Goal: Task Accomplishment & Management: Use online tool/utility

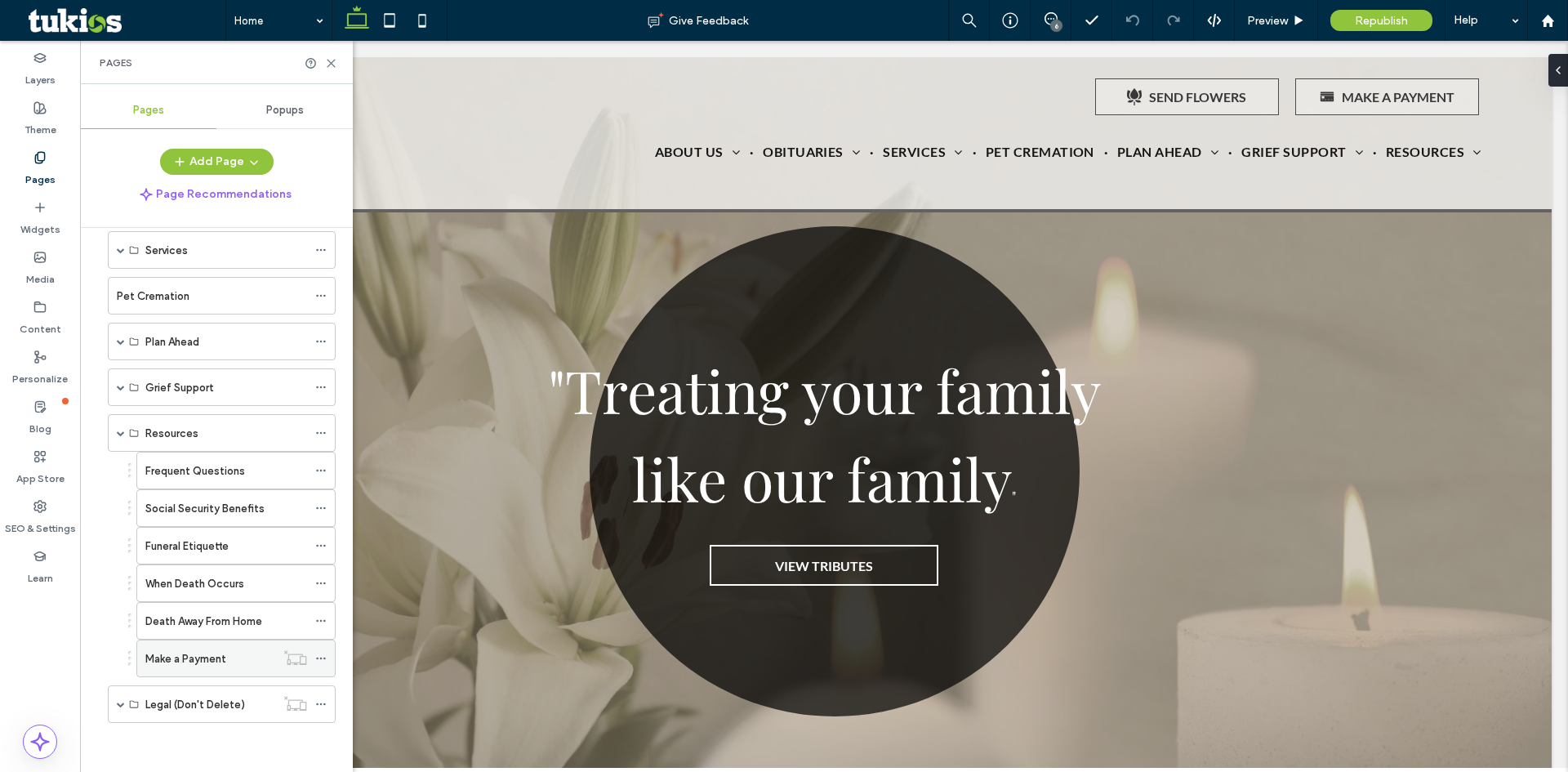
click at [315, 653] on div at bounding box center [295, 657] width 40 height 16
click at [320, 657] on icon at bounding box center [321, 658] width 11 height 11
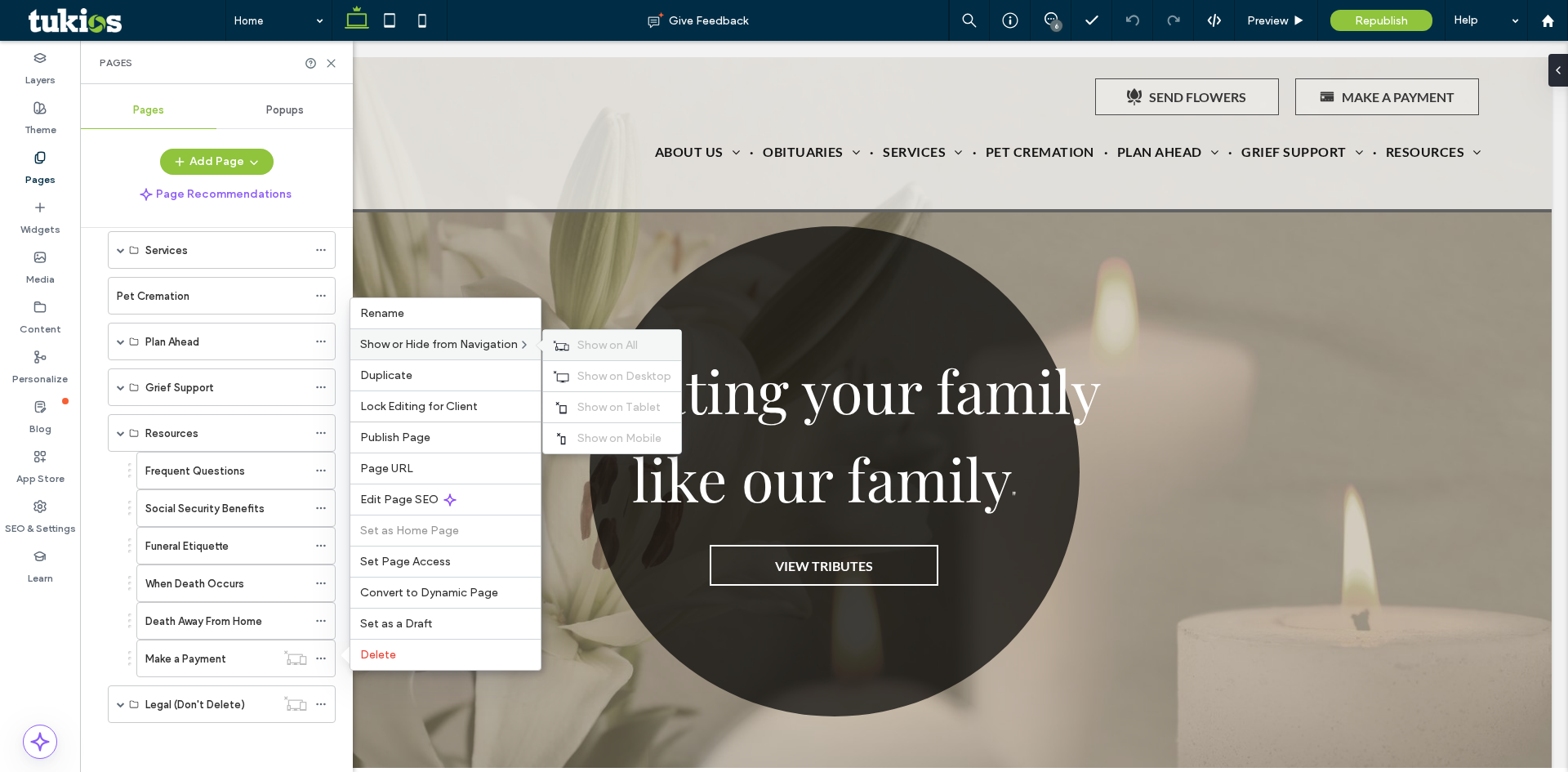
click at [636, 347] on span "Show on All" at bounding box center [608, 344] width 61 height 14
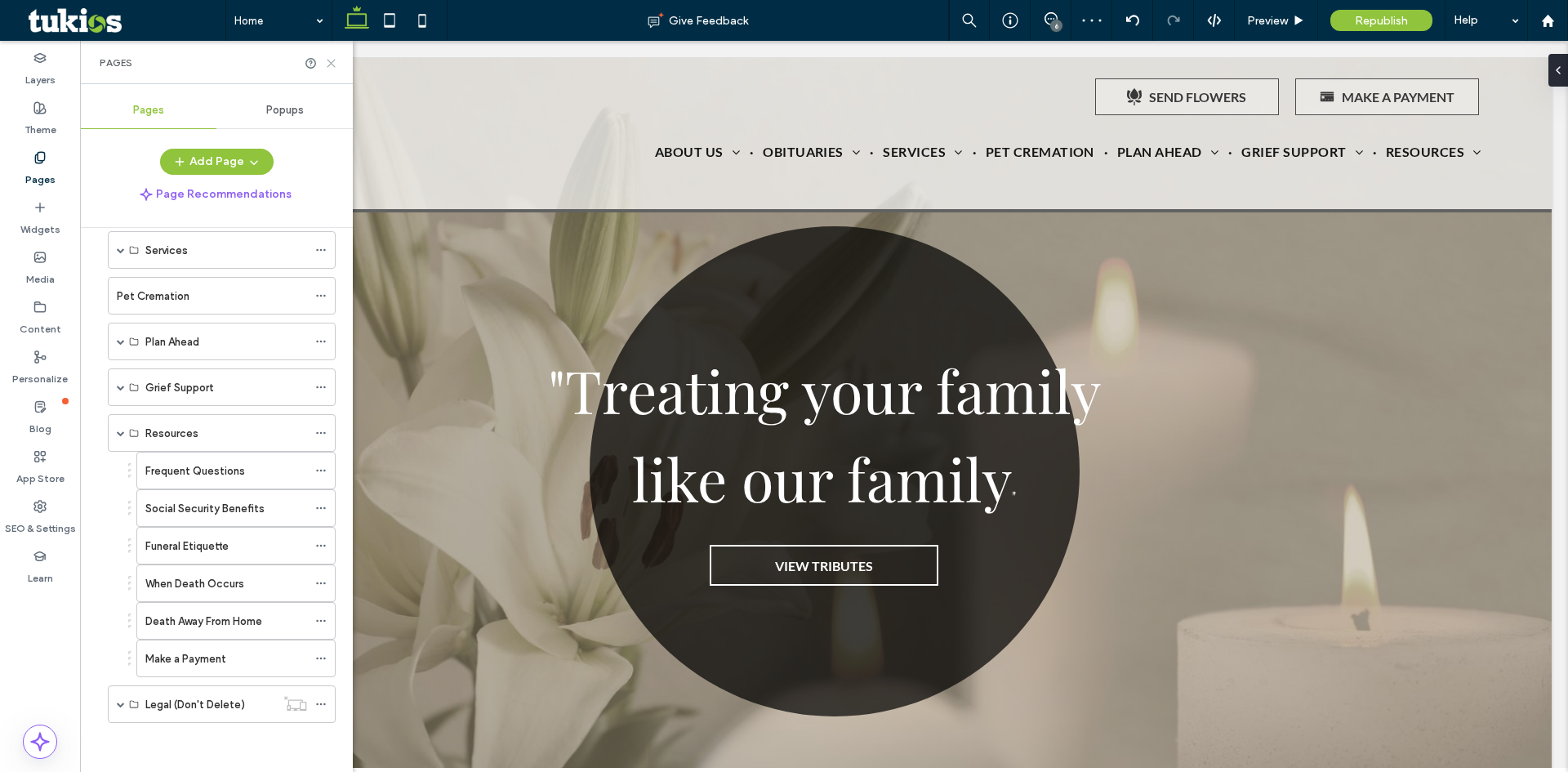
click at [331, 66] on icon at bounding box center [330, 63] width 12 height 12
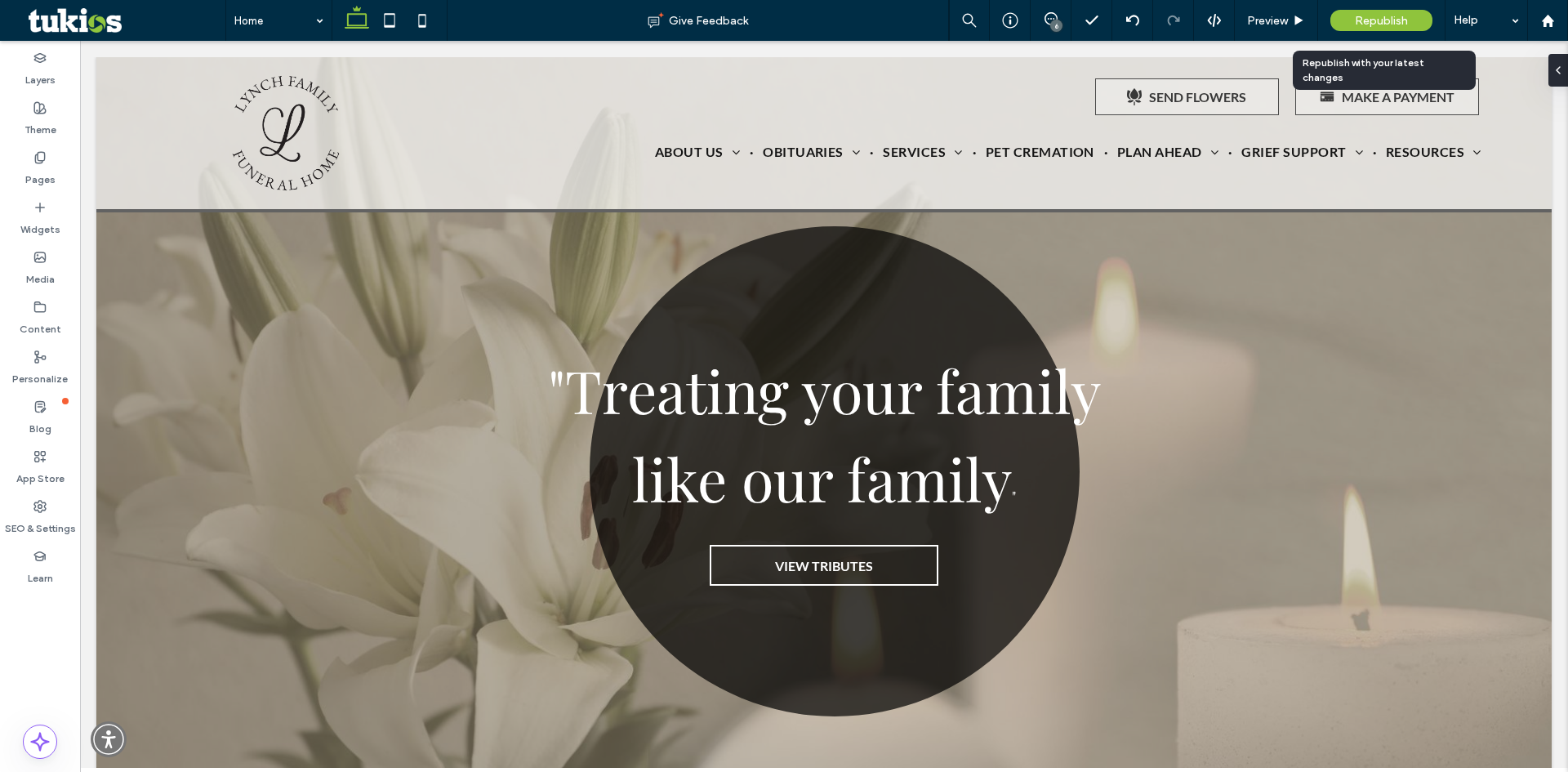
click at [1370, 17] on span "Republish" at bounding box center [1382, 21] width 53 height 14
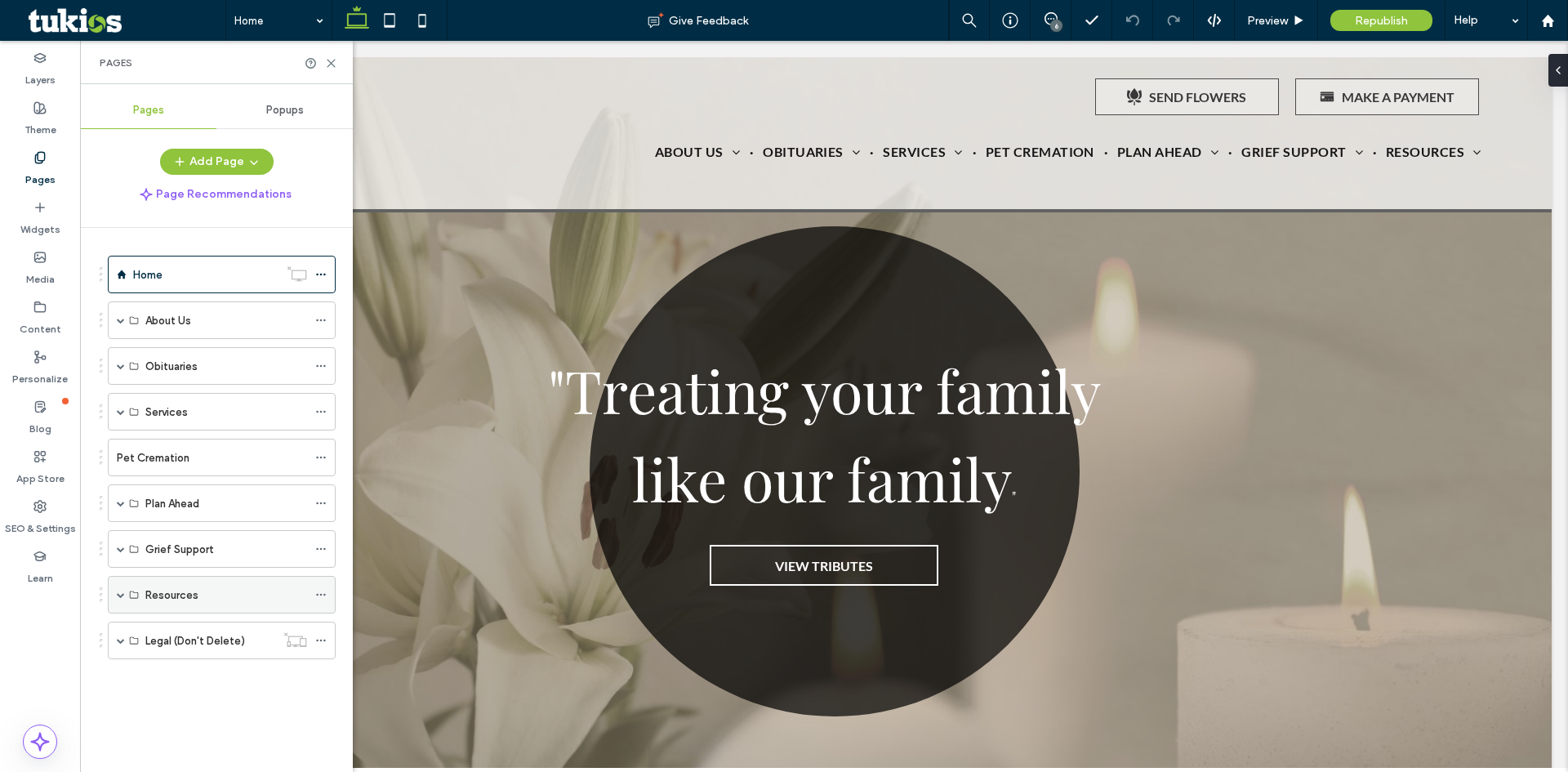
click at [115, 595] on div "Resources" at bounding box center [221, 594] width 227 height 37
click at [123, 593] on span at bounding box center [121, 594] width 8 height 8
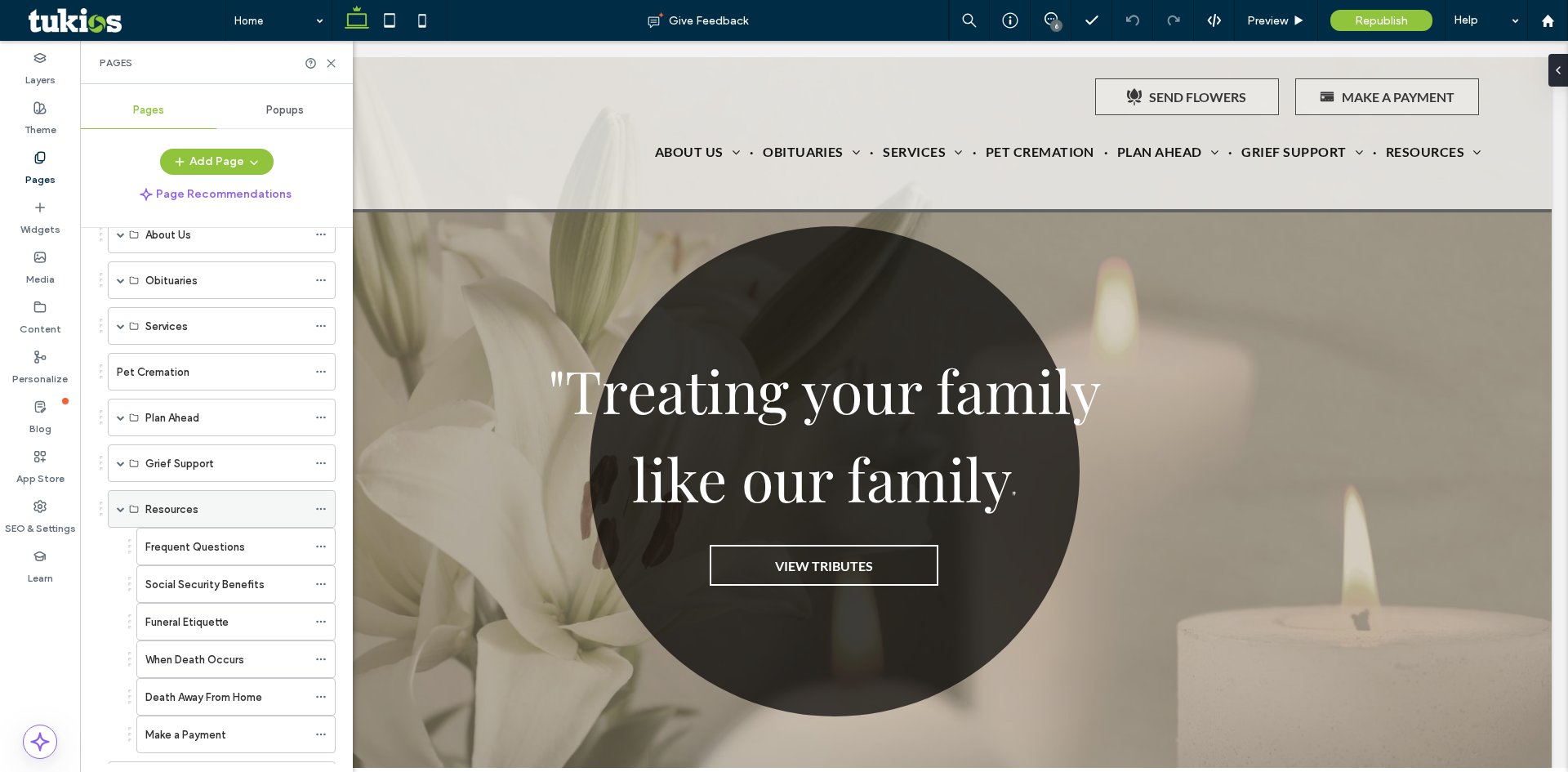
scroll to position [162, 0]
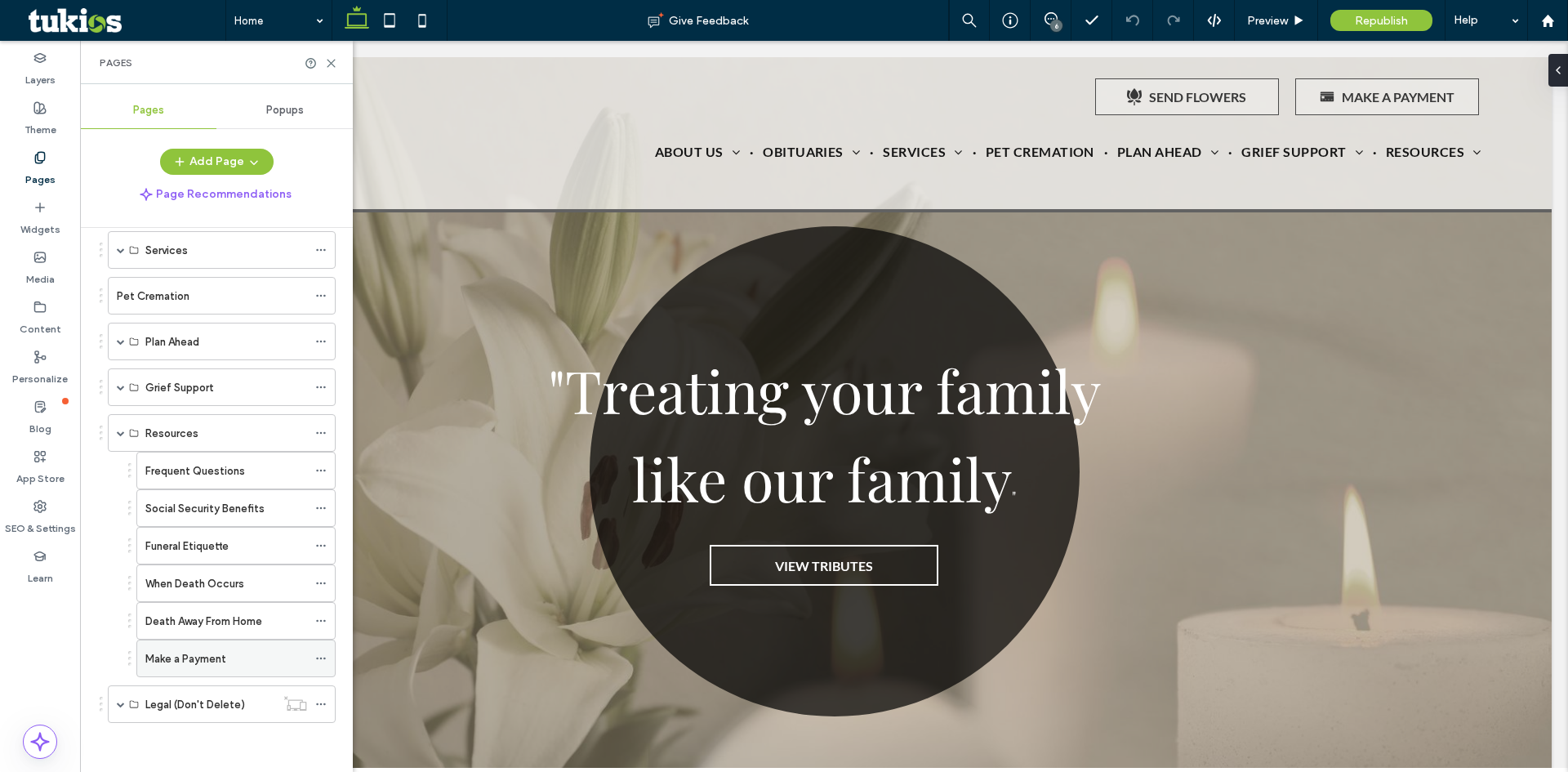
click at [198, 642] on div "Make a Payment" at bounding box center [226, 658] width 162 height 36
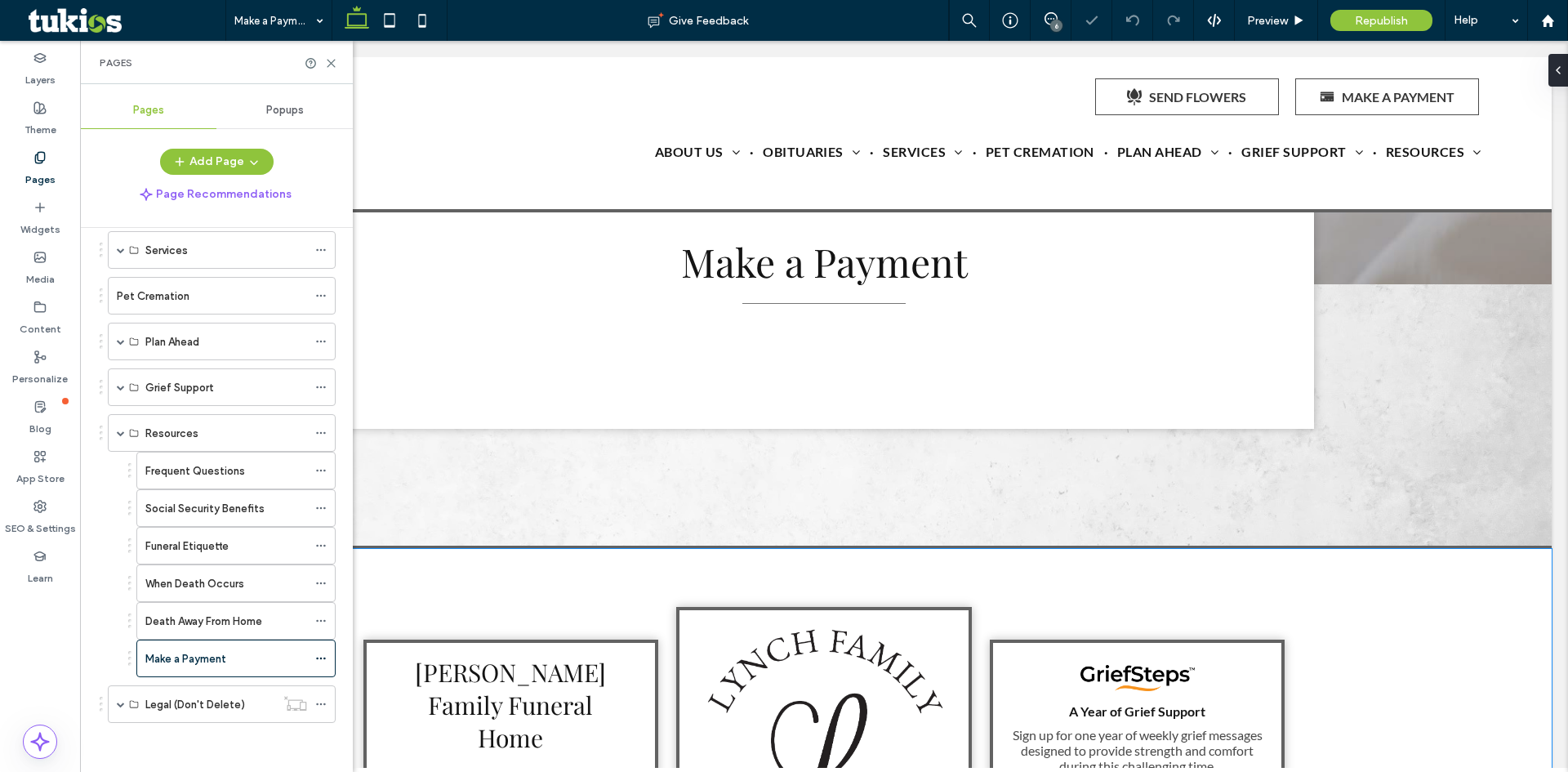
scroll to position [245, 0]
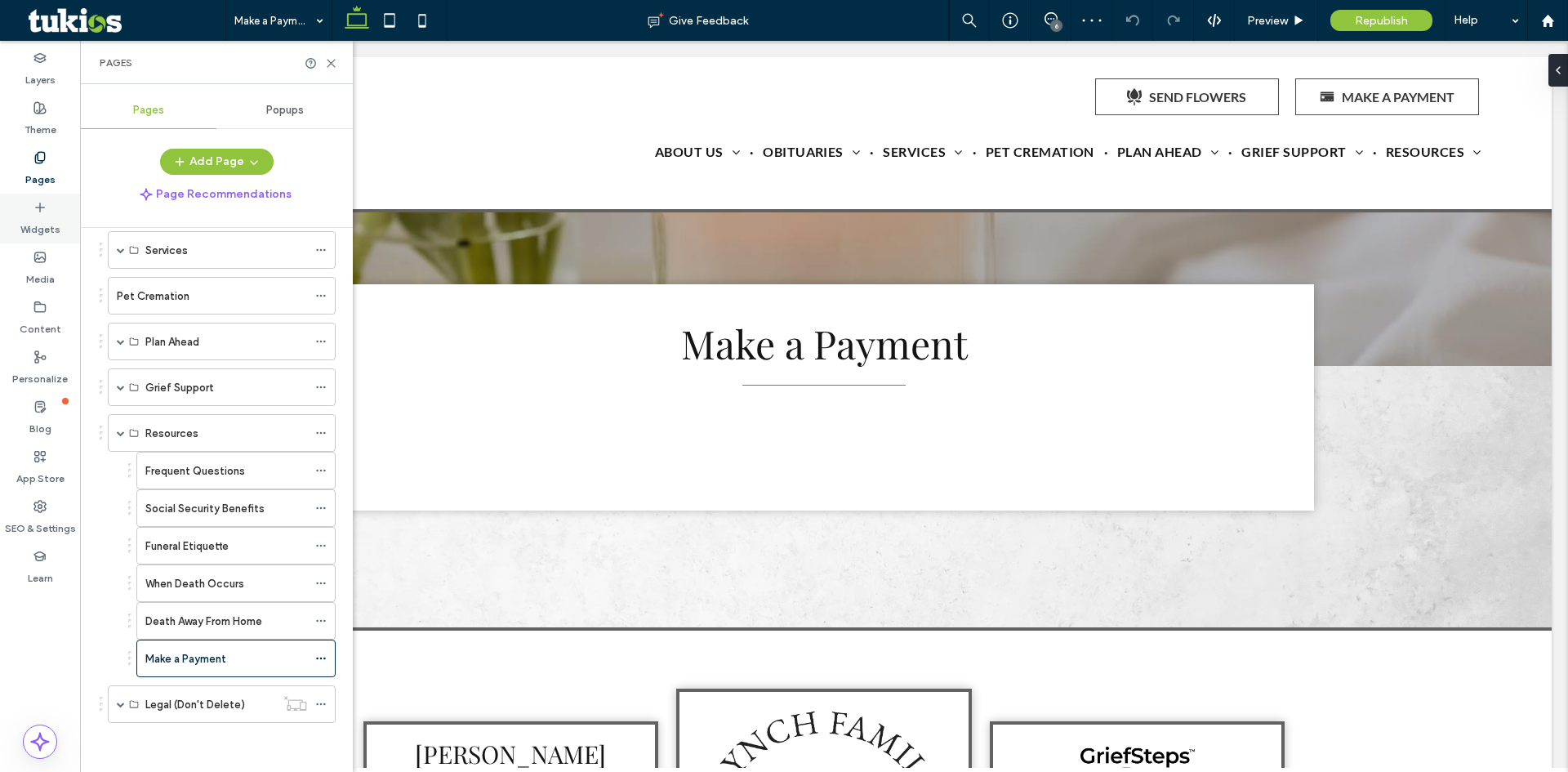
click at [42, 219] on label "Widgets" at bounding box center [40, 226] width 40 height 22
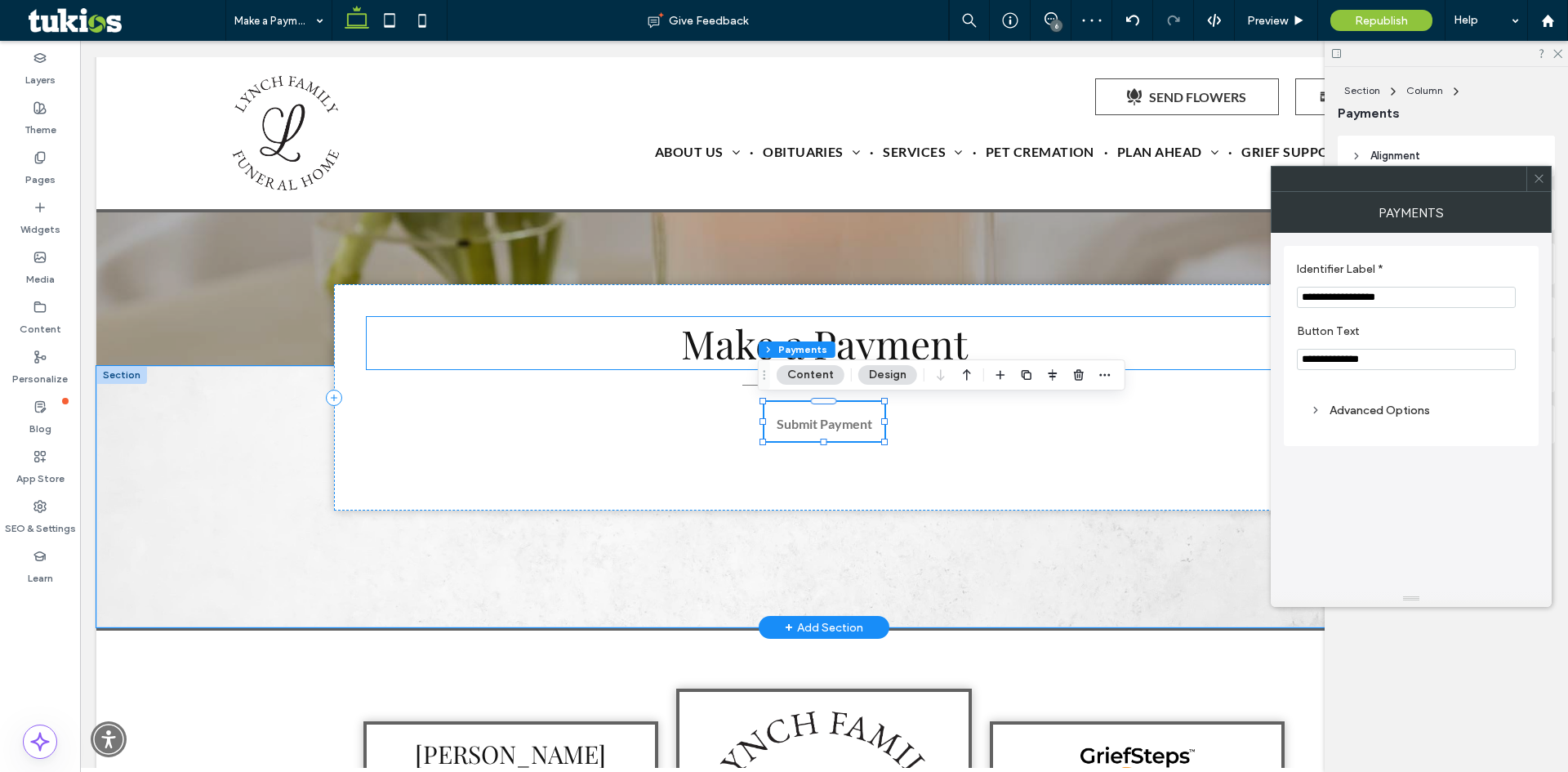
click at [1202, 349] on h2 "Make a Payment" at bounding box center [824, 343] width 915 height 52
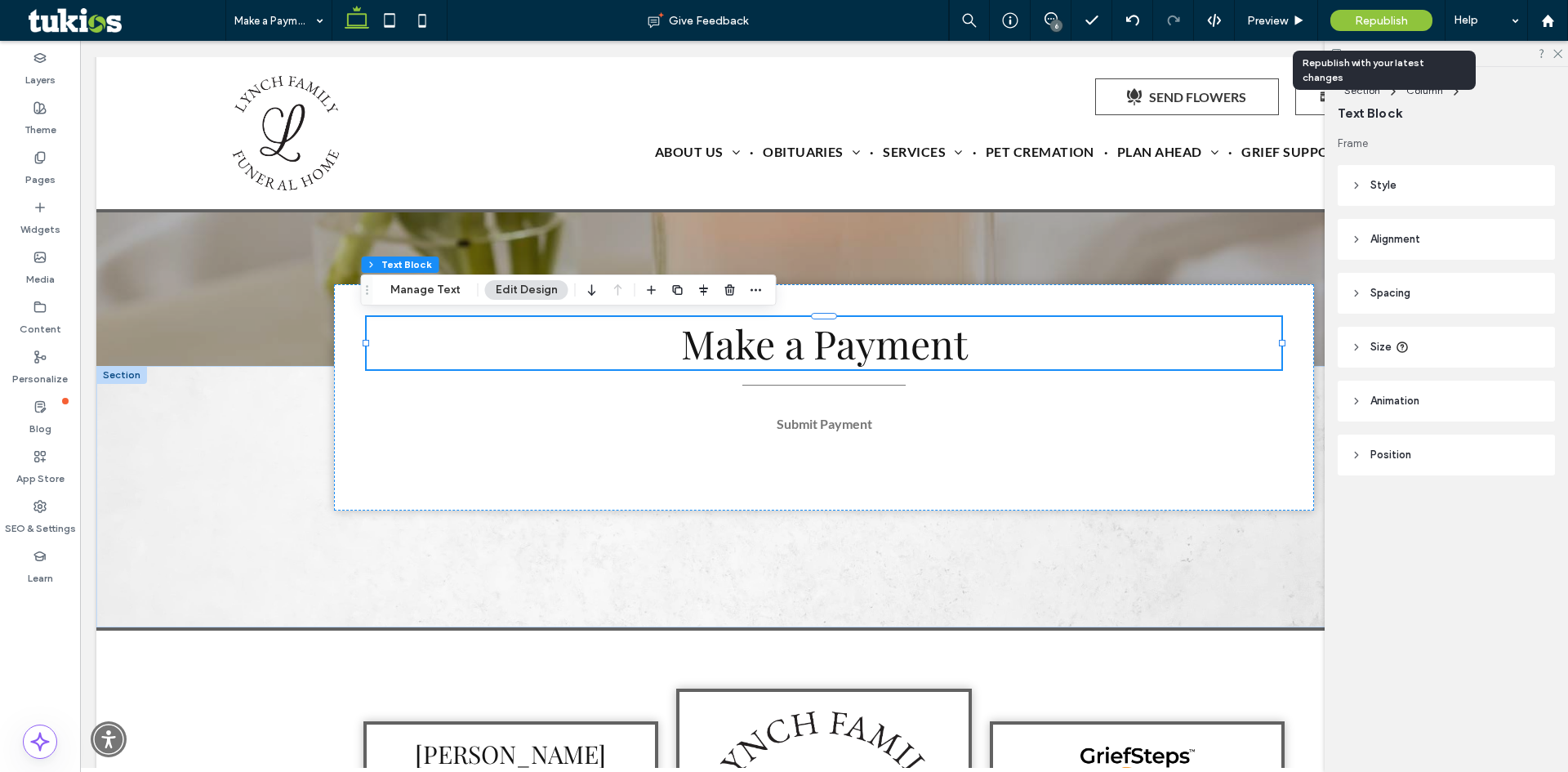
click at [1383, 19] on span "Republish" at bounding box center [1382, 21] width 53 height 14
